Goal: Task Accomplishment & Management: Manage account settings

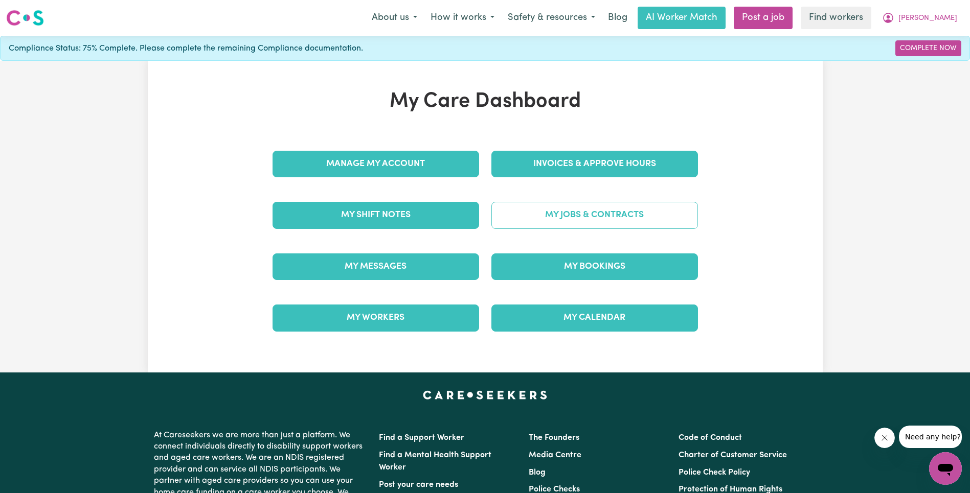
click at [582, 221] on link "My Jobs & Contracts" at bounding box center [594, 215] width 207 height 27
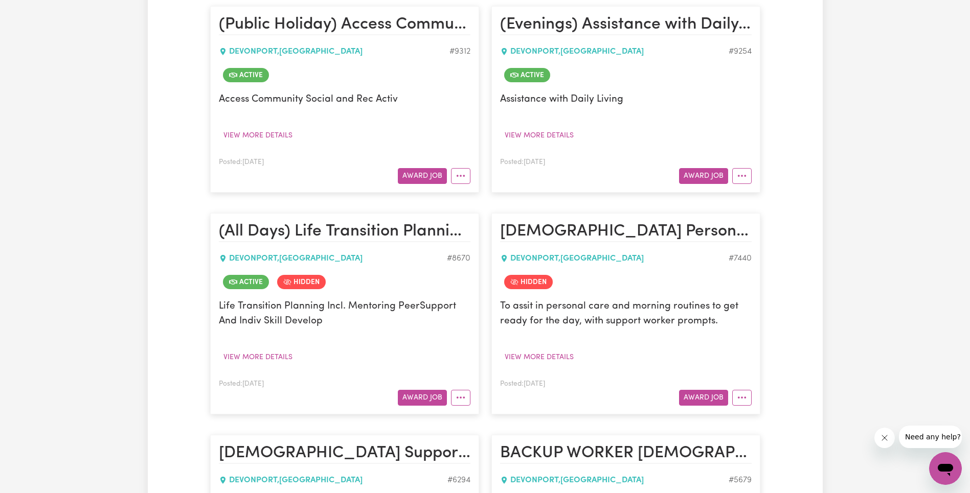
scroll to position [2306, 0]
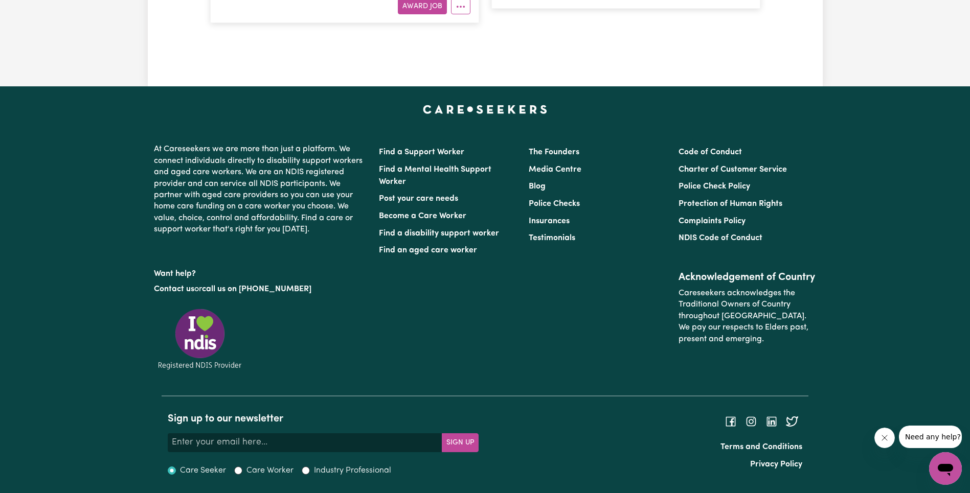
click at [885, 438] on icon "Close message from company" at bounding box center [884, 438] width 8 height 8
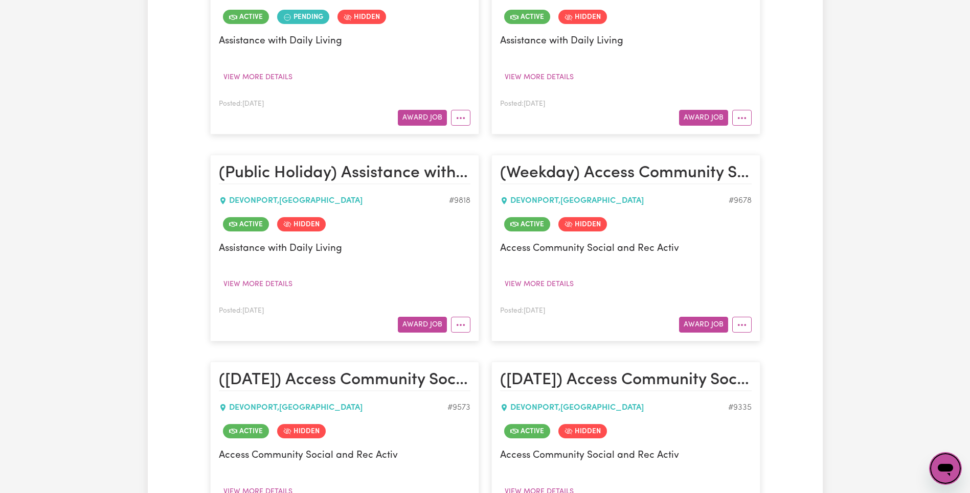
scroll to position [0, 0]
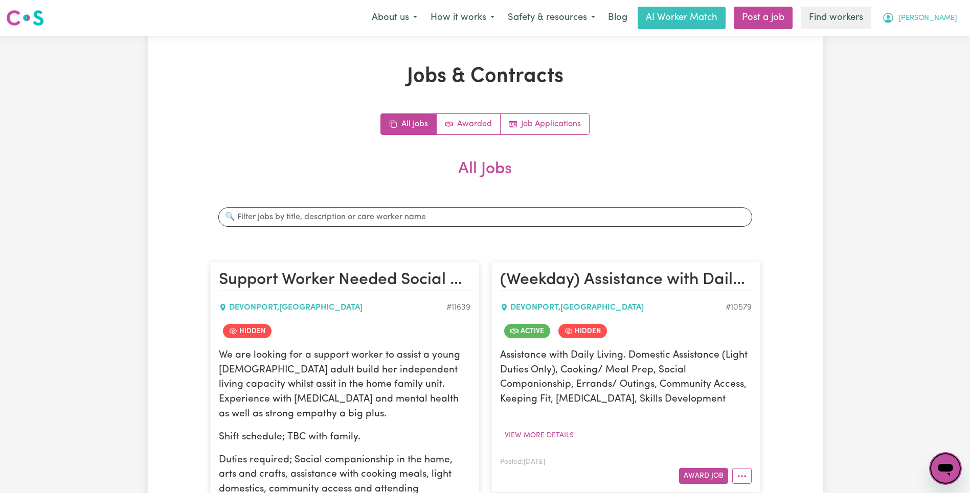
click at [948, 20] on span "[PERSON_NAME]" at bounding box center [927, 18] width 59 height 11
click at [938, 55] on link "Logout" at bounding box center [922, 58] width 81 height 19
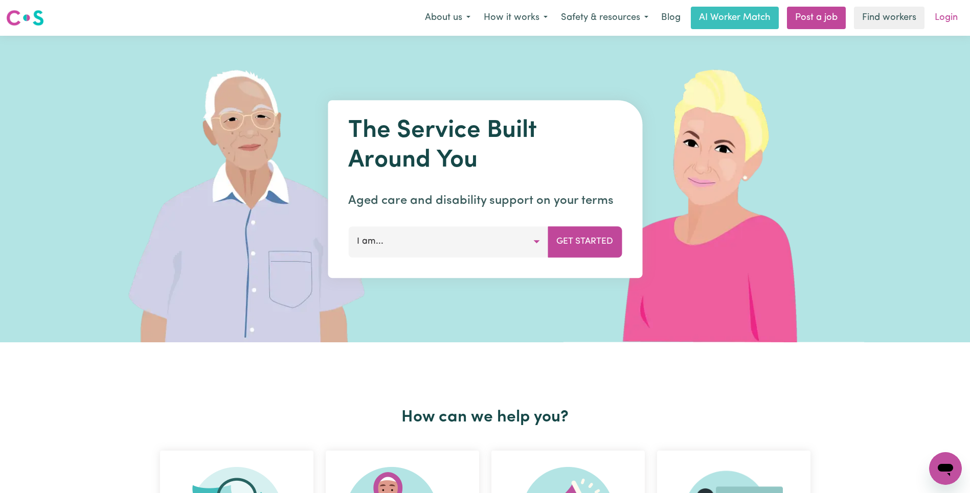
click at [947, 18] on link "Login" at bounding box center [945, 18] width 35 height 22
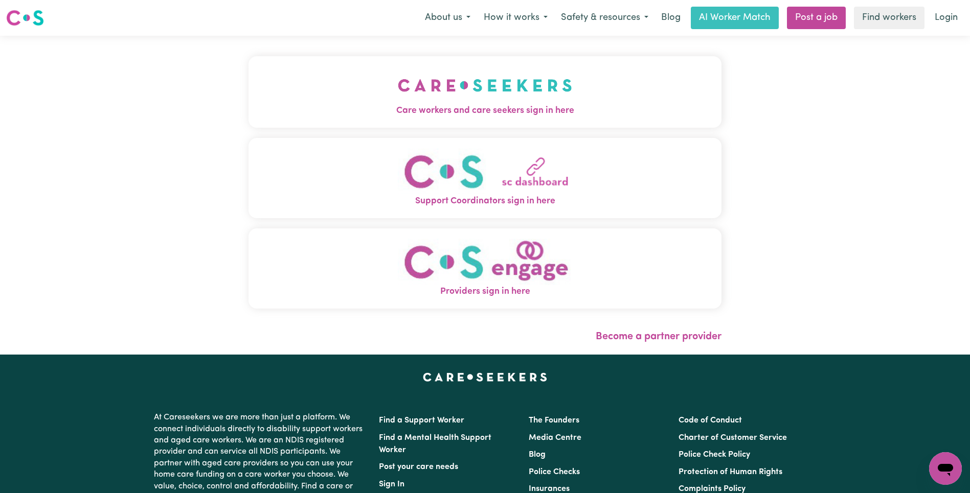
click at [398, 78] on img "Care workers and care seekers sign in here" at bounding box center [485, 85] width 174 height 38
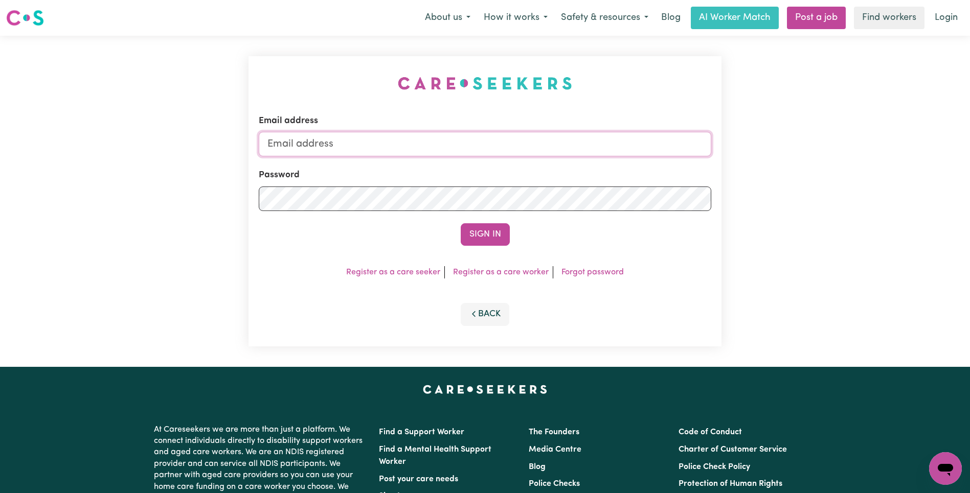
click at [496, 143] on input "Email address" at bounding box center [485, 144] width 452 height 25
click at [481, 232] on button "Sign In" at bounding box center [485, 234] width 49 height 22
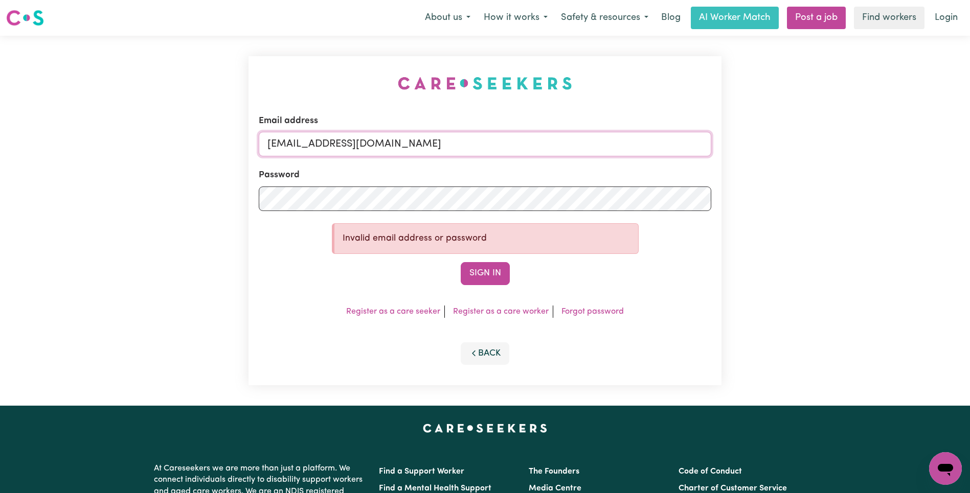
click at [482, 140] on input "[EMAIL_ADDRESS][DOMAIN_NAME]" at bounding box center [485, 144] width 452 height 25
click at [316, 144] on input "[EMAIL_ADDRESS][DOMAIN_NAME]" at bounding box center [485, 144] width 452 height 25
click at [319, 144] on input "[EMAIL_ADDRESS][DOMAIN_NAME]" at bounding box center [485, 144] width 452 height 25
paste input "[EMAIL_ADDRESS][DOMAIN_NAME]"
type input "[EMAIL_ADDRESS][DOMAIN_NAME]"
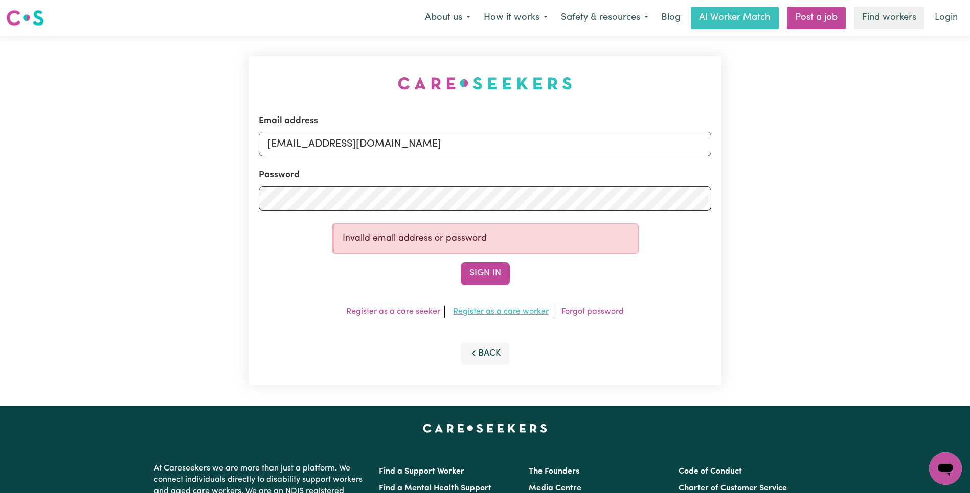
click at [477, 275] on button "Sign In" at bounding box center [485, 273] width 49 height 22
